Goal: Transaction & Acquisition: Obtain resource

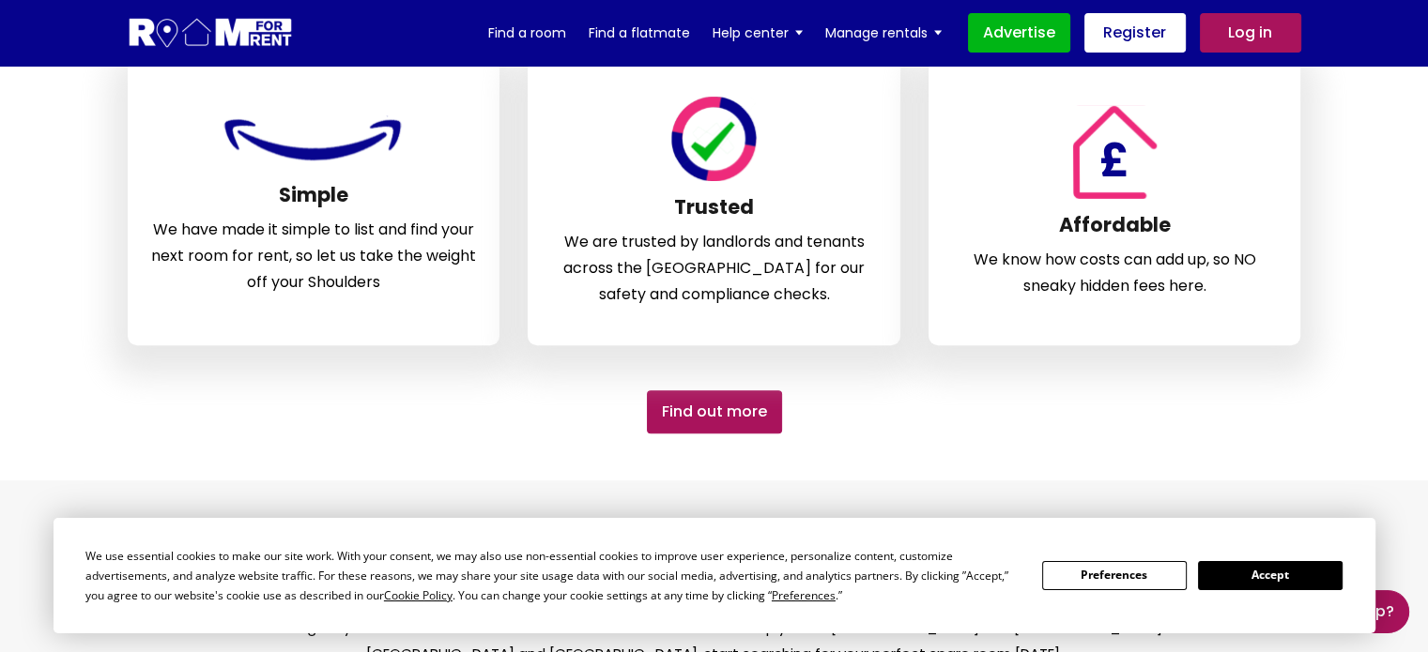
scroll to position [626, 0]
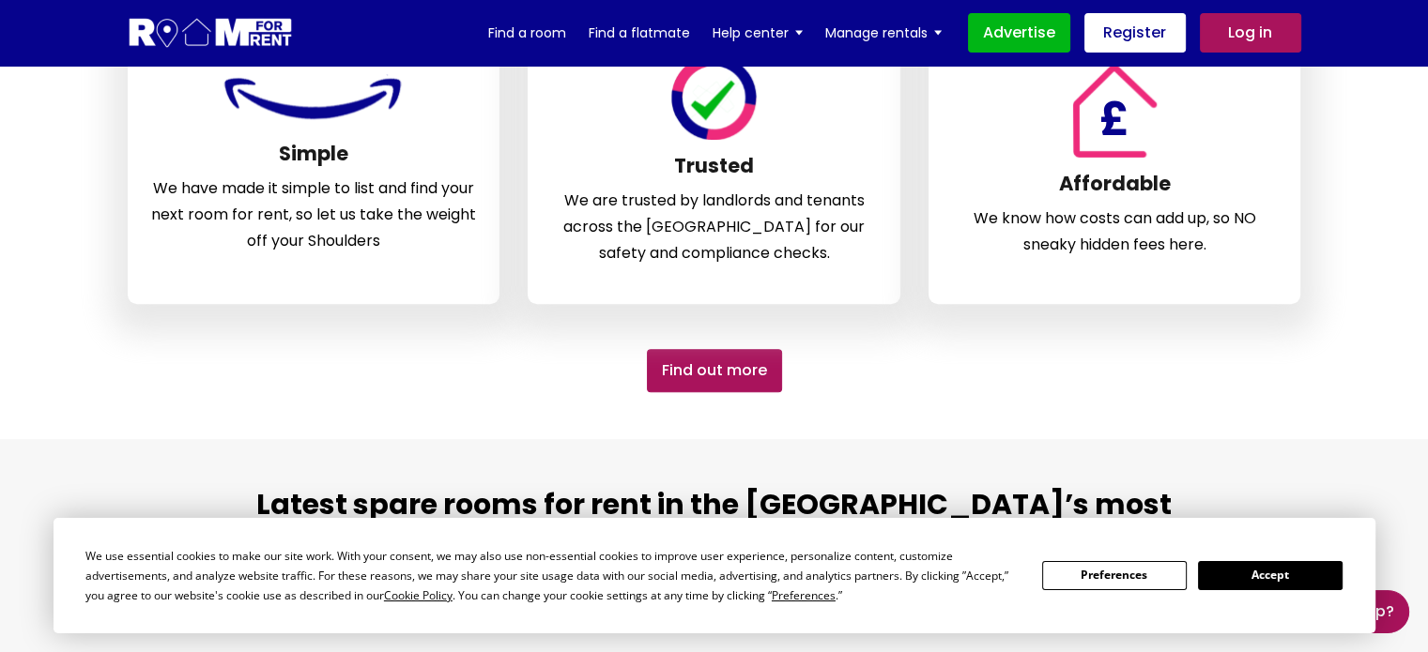
click at [1292, 585] on button "Accept" at bounding box center [1270, 575] width 145 height 29
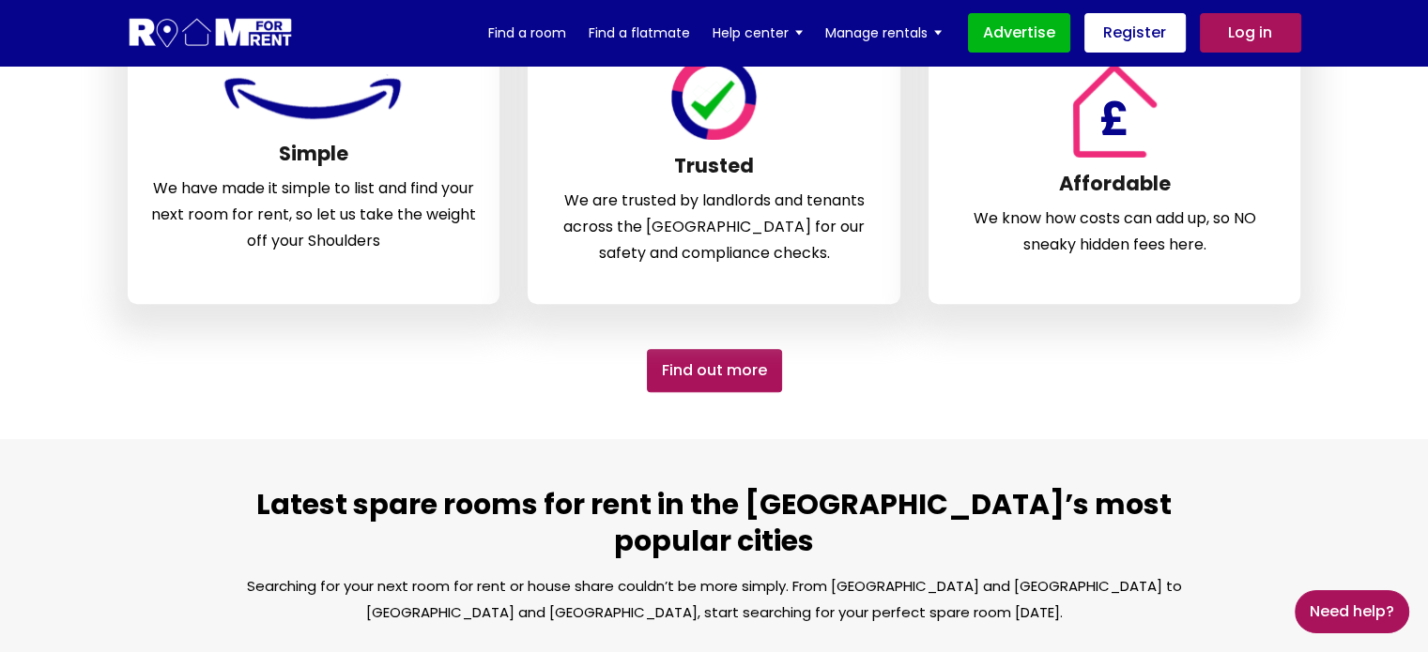
scroll to position [0, 0]
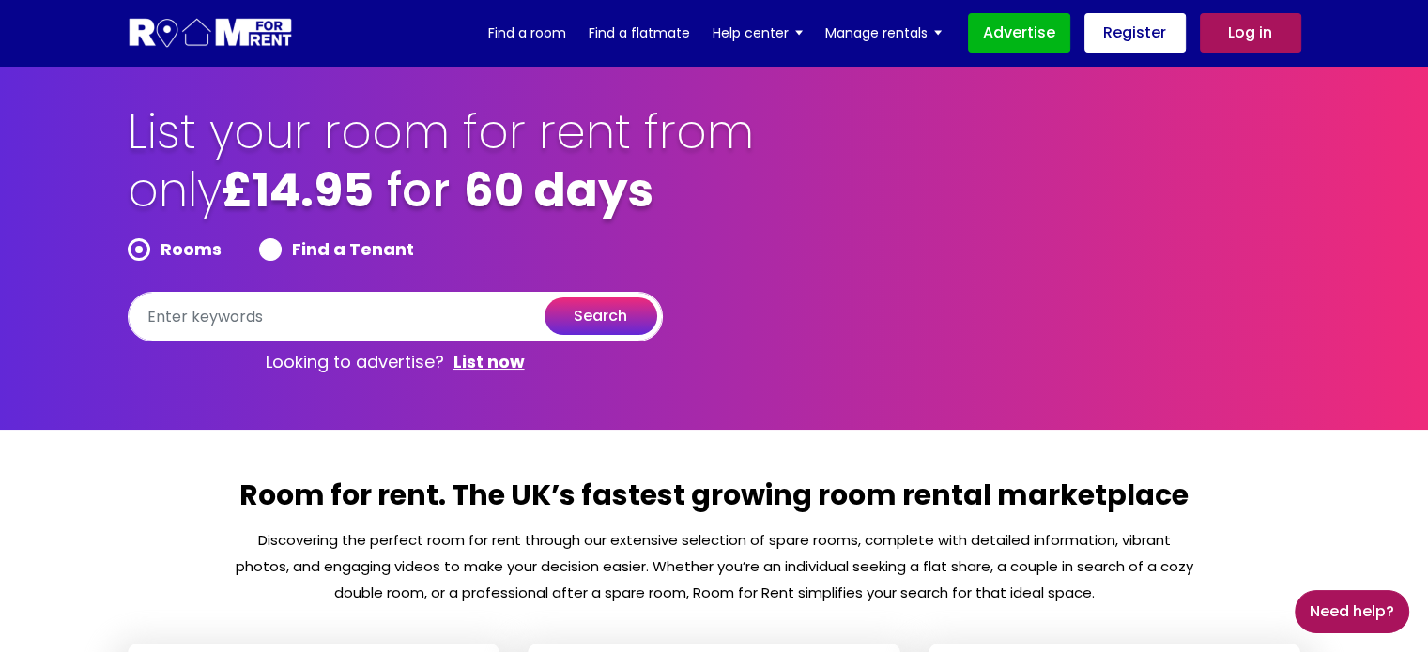
click at [418, 291] on form "Rooms Find a Tenant search" at bounding box center [395, 289] width 535 height 103
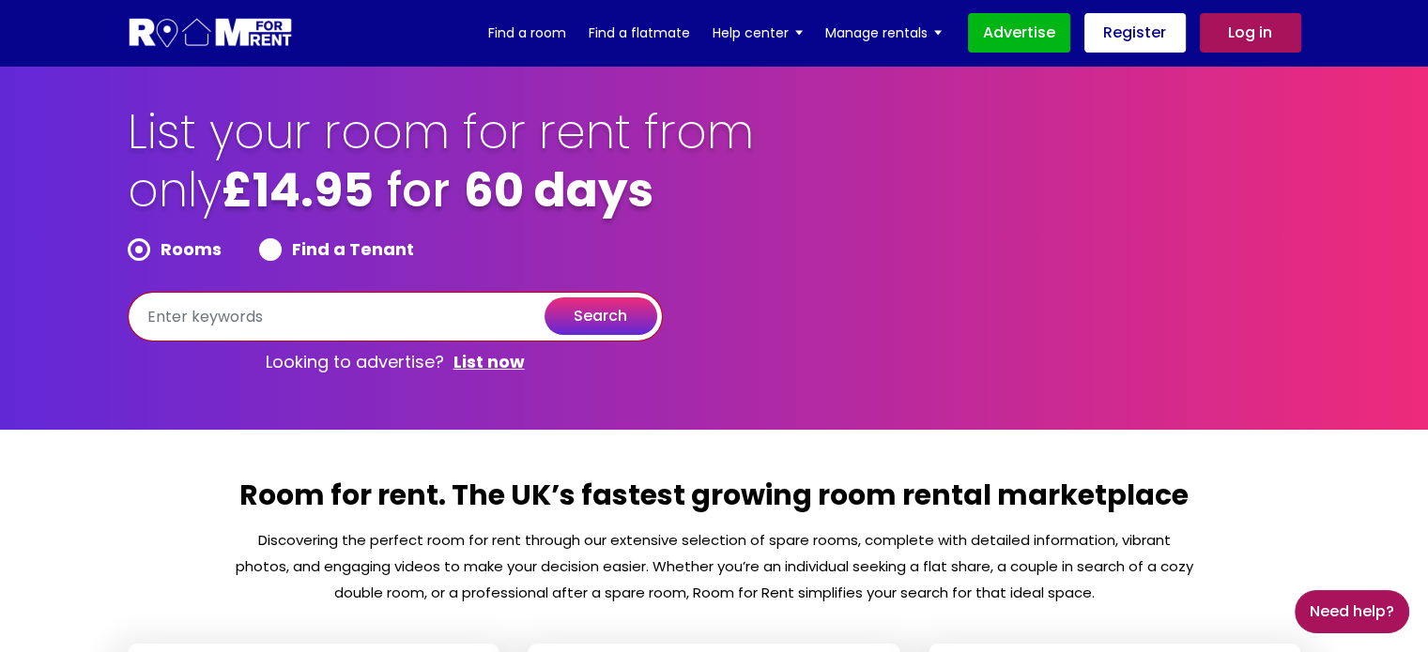
click at [390, 318] on input "text" at bounding box center [395, 317] width 535 height 50
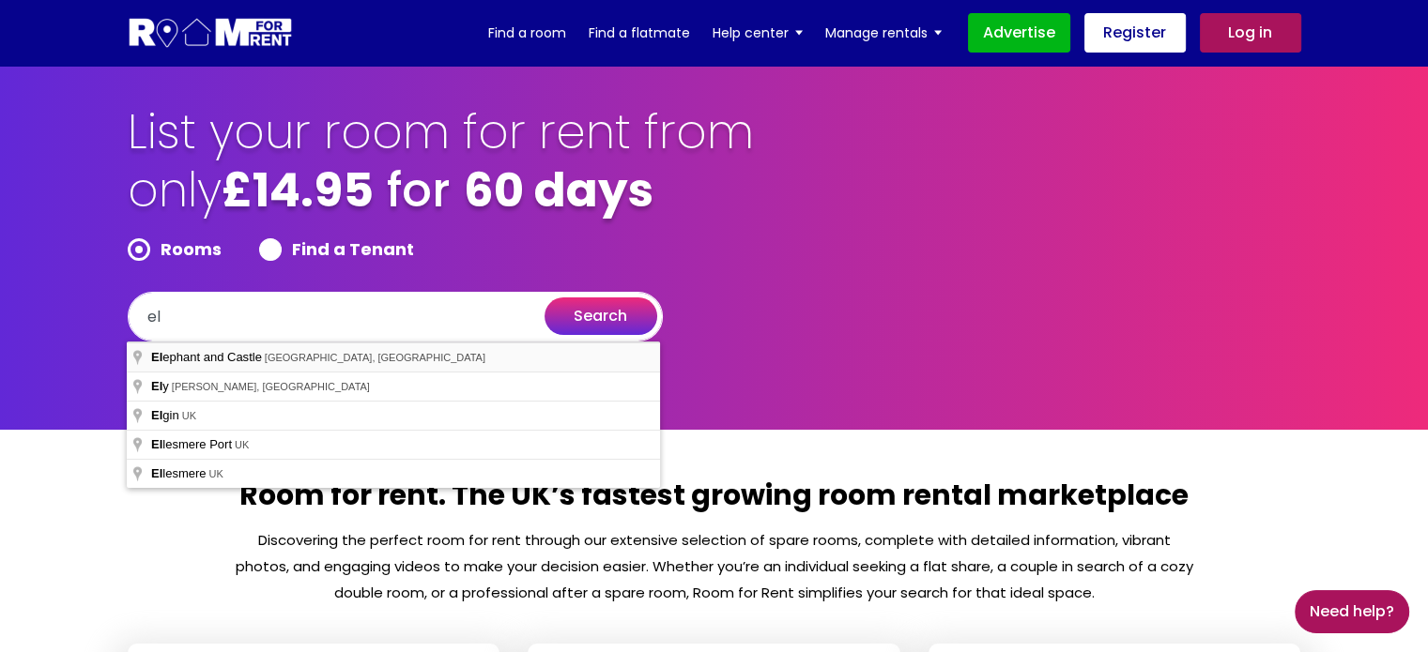
type input "[GEOGRAPHIC_DATA], [GEOGRAPHIC_DATA], [GEOGRAPHIC_DATA]"
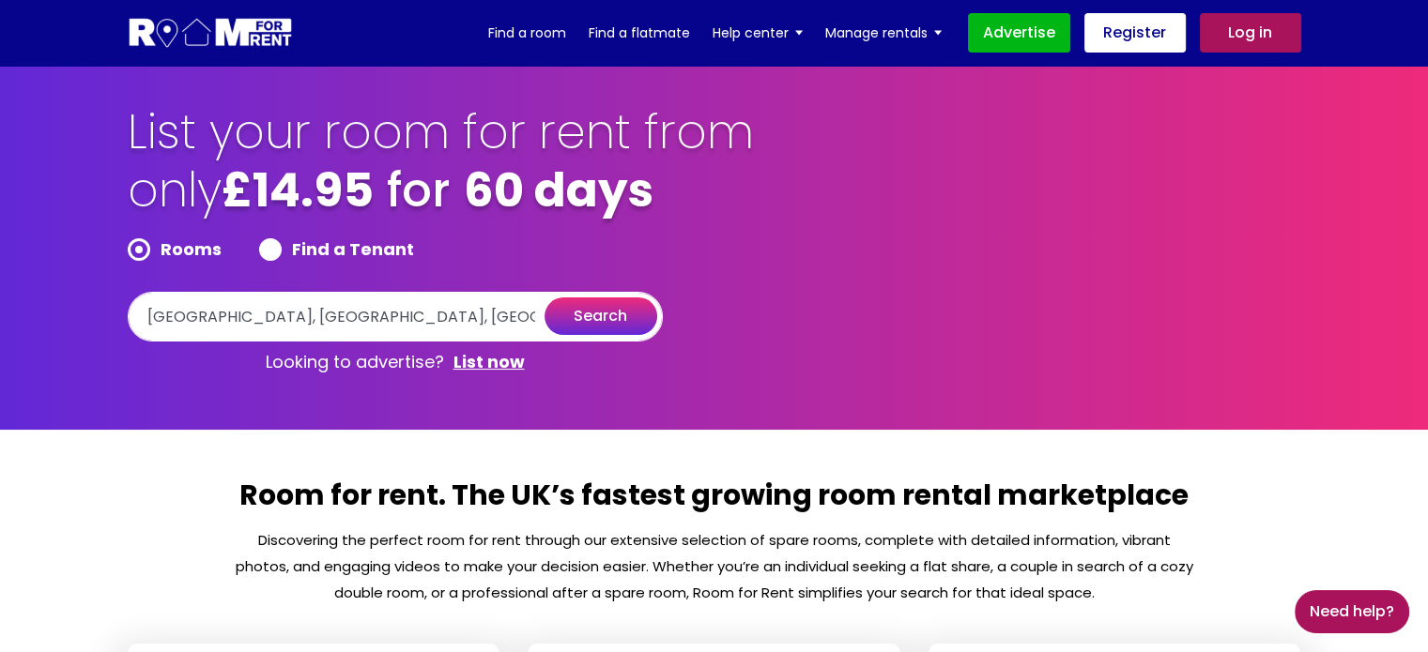
click at [605, 318] on button "search" at bounding box center [600, 317] width 113 height 38
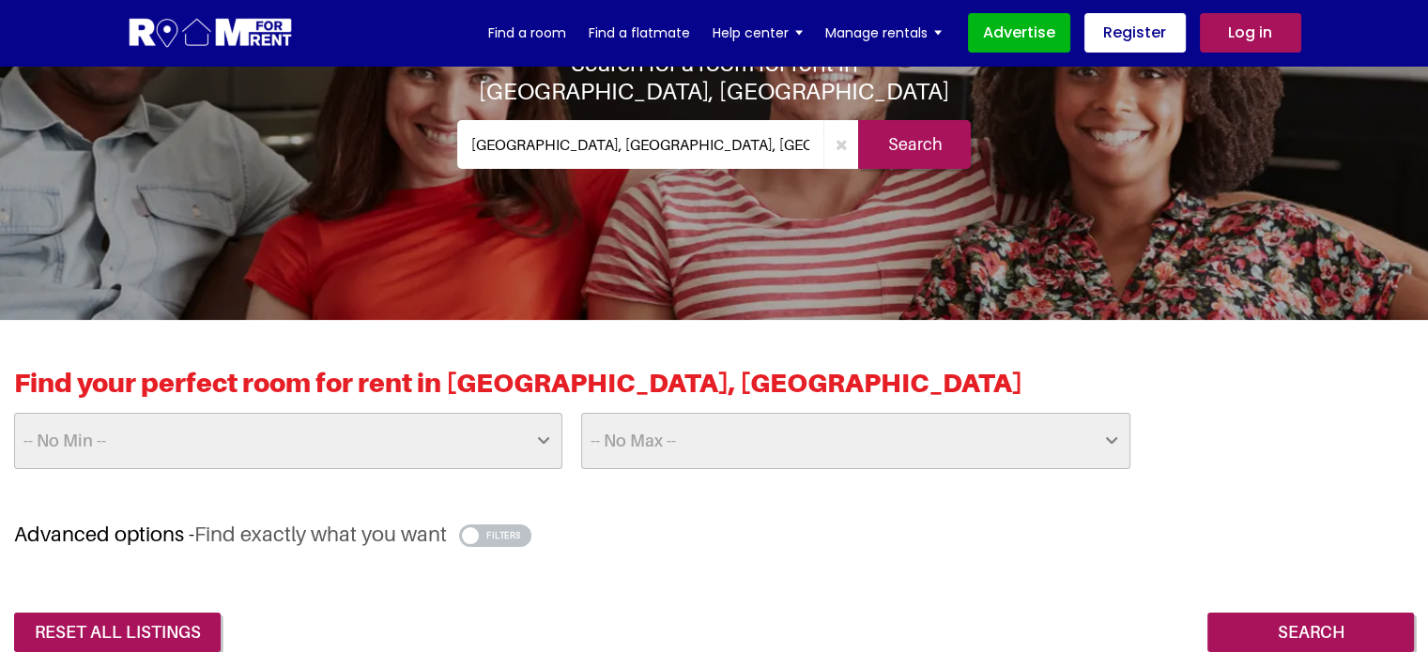
scroll to position [169, 0]
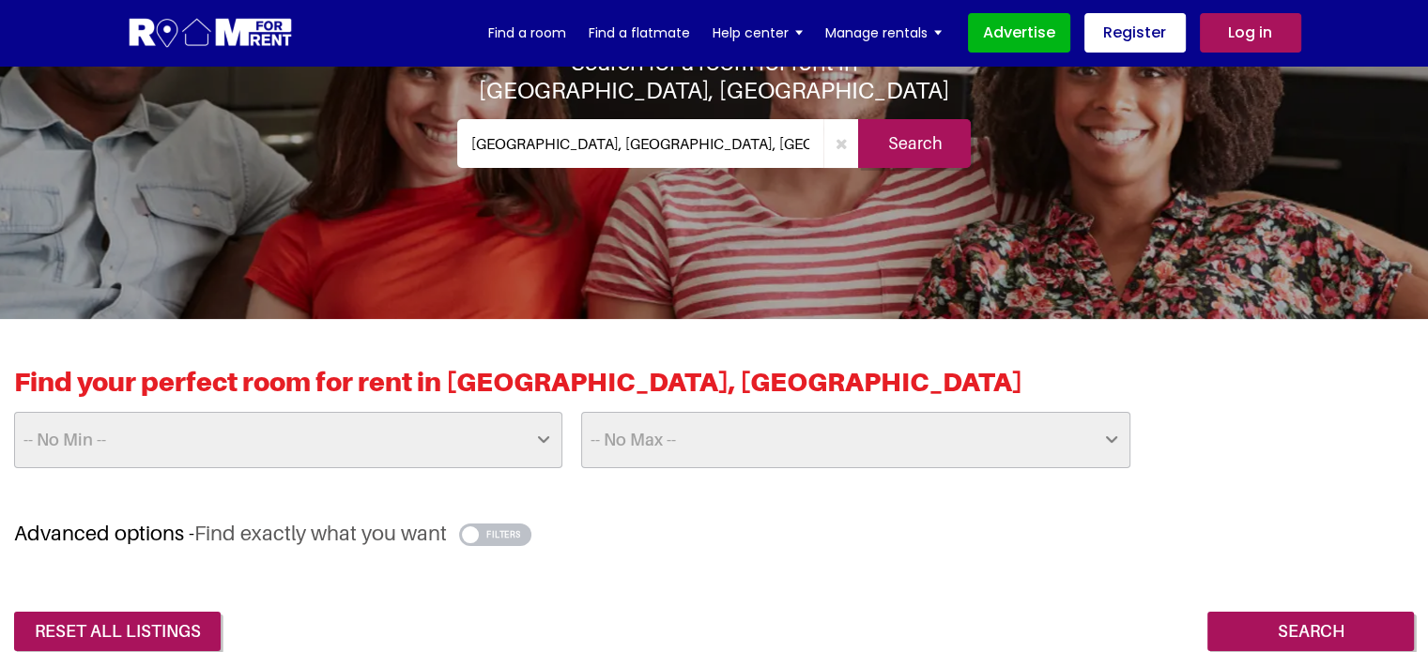
click at [652, 446] on select "-- No Max -- £50 £75 £100 £125 £150 £175 £200 £225 £250 £275 £300 £325 £350 £37…" at bounding box center [855, 440] width 548 height 56
select select "975"
click at [581, 412] on select "-- No Max -- £50 £75 £100 £125 £150 £175 £200 £225 £250 £275 £300 £325 £350 £37…" at bounding box center [855, 440] width 548 height 56
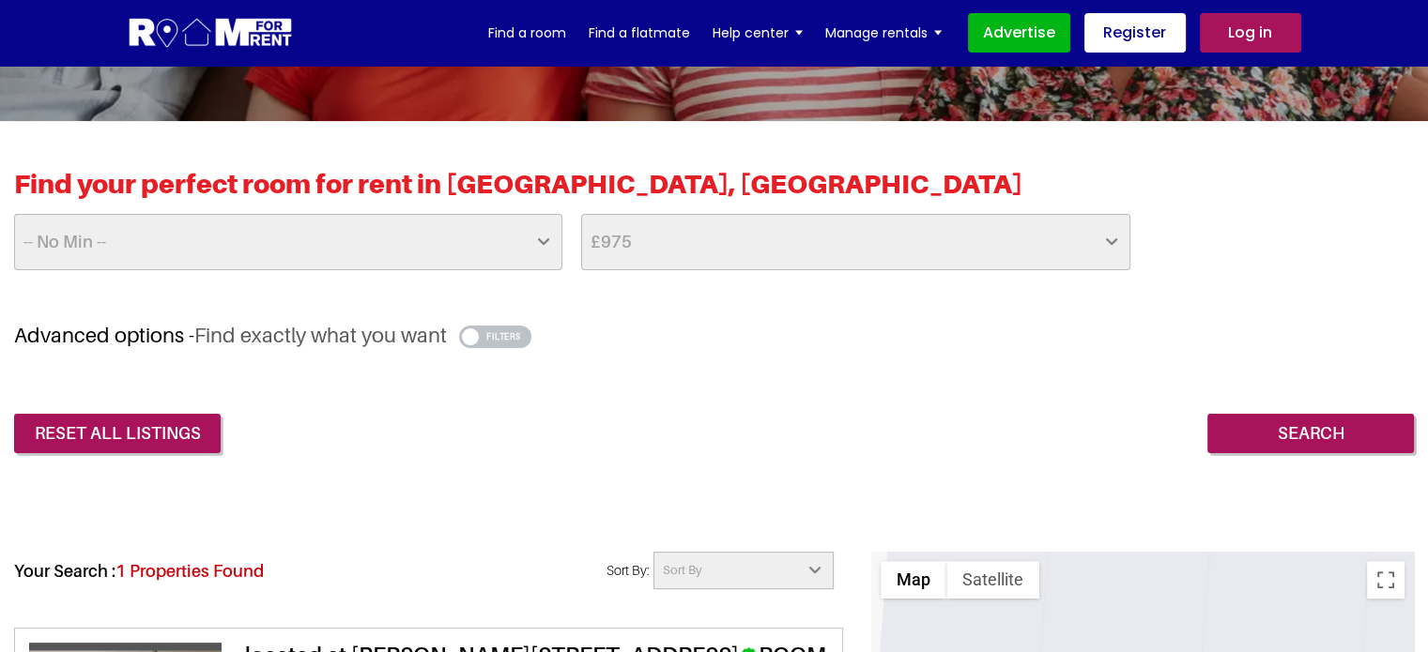
scroll to position [368, 0]
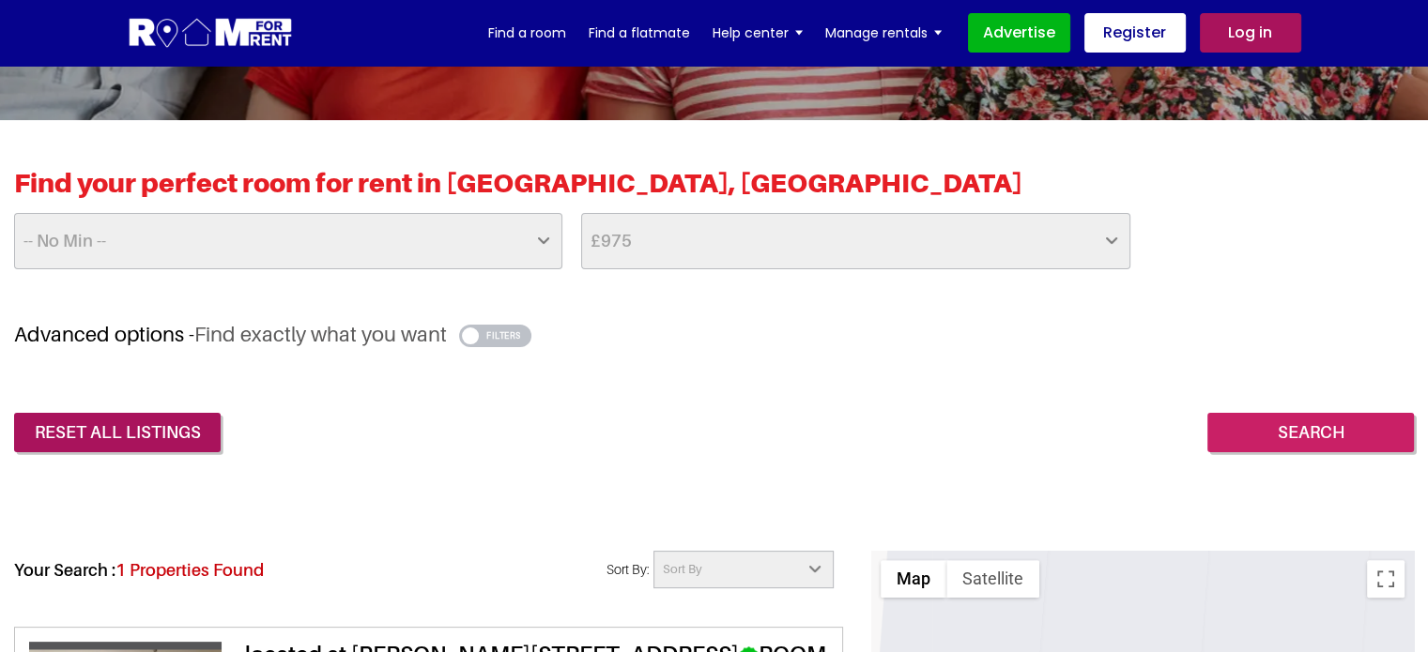
click at [1232, 422] on input "Search" at bounding box center [1310, 432] width 207 height 39
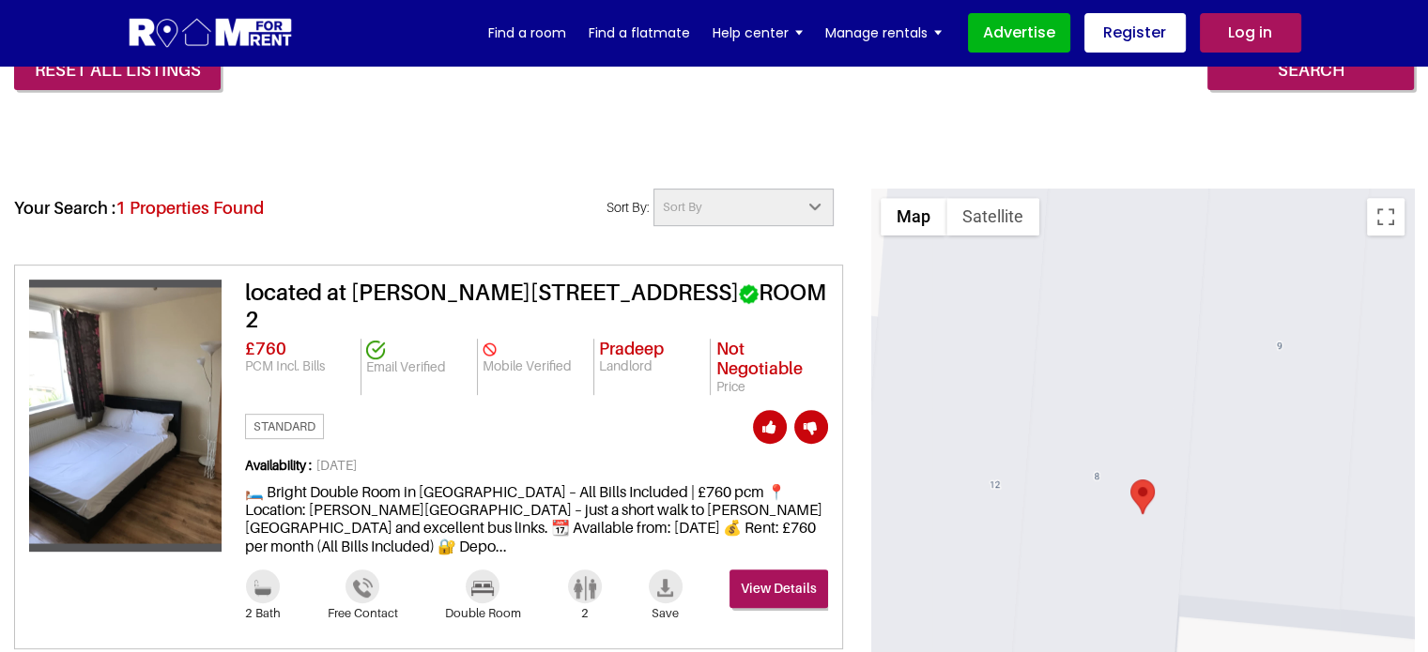
scroll to position [728, 0]
